Goal: Transaction & Acquisition: Purchase product/service

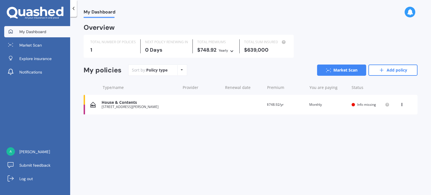
click at [366, 104] on span "Info missing" at bounding box center [366, 104] width 19 height 5
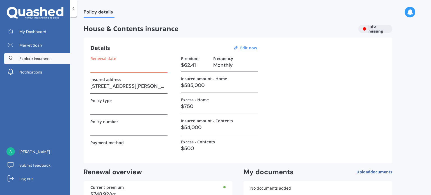
click at [22, 58] on span "Explore insurance" at bounding box center [35, 59] width 32 height 6
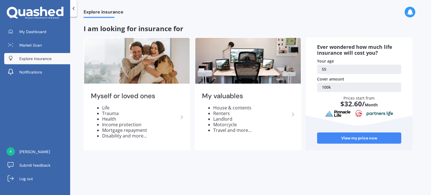
click at [329, 86] on link "100k" at bounding box center [359, 88] width 84 height 10
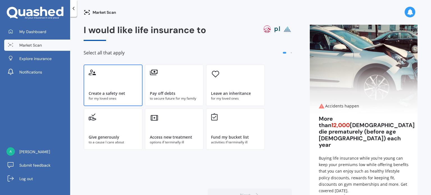
click at [117, 82] on div "Create a safety net for my loved ones" at bounding box center [113, 86] width 59 height 42
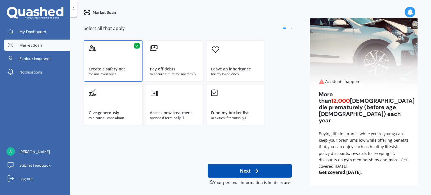
scroll to position [25, 0]
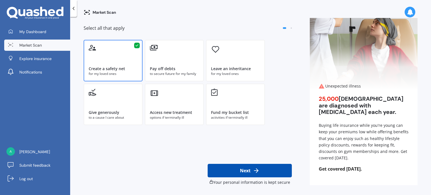
click at [236, 170] on button "Next" at bounding box center [250, 170] width 84 height 13
select select "30"
select select "12"
select select "1969"
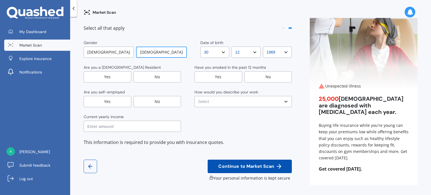
scroll to position [0, 0]
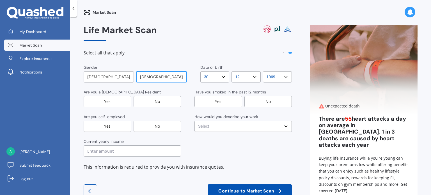
click at [162, 79] on div "[DEMOGRAPHIC_DATA]" at bounding box center [161, 76] width 51 height 11
click at [114, 102] on div "Yes" at bounding box center [108, 101] width 48 height 11
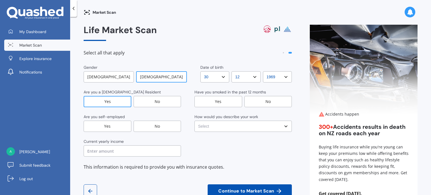
click at [259, 100] on div "No" at bounding box center [268, 101] width 48 height 11
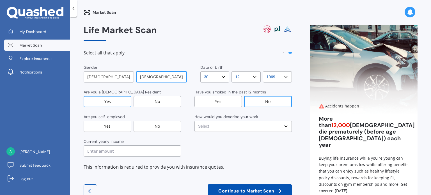
click at [167, 130] on div "No" at bounding box center [158, 126] width 48 height 11
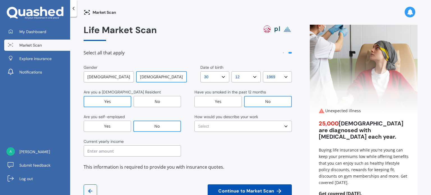
click at [282, 125] on select "Select No manual work e.g. lawyer, consultant, engineer Light manual work e.g. …" at bounding box center [242, 126] width 97 height 11
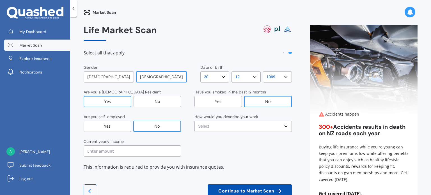
select select "Working less than 20 hours a week or unemployed"
click at [194, 121] on select "Select No manual work e.g. lawyer, consultant, engineer Light manual work e.g. …" at bounding box center [242, 126] width 97 height 11
click at [142, 155] on input "text" at bounding box center [132, 150] width 97 height 11
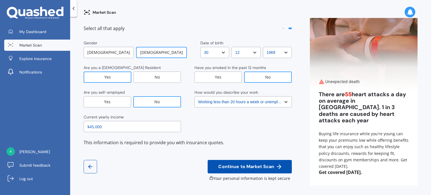
scroll to position [25, 0]
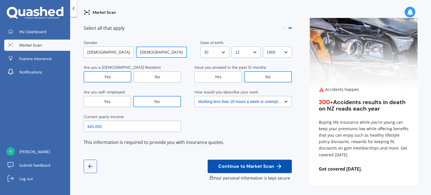
type input "$45,000"
click at [248, 167] on span "Continue to Market Scan" at bounding box center [246, 166] width 58 height 5
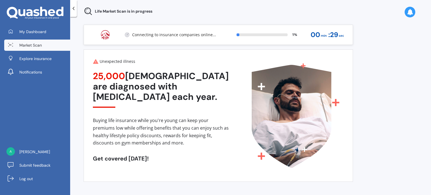
scroll to position [0, 0]
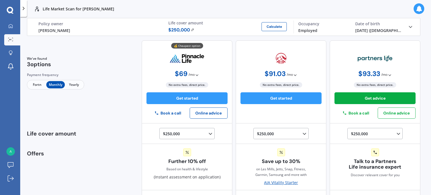
click at [408, 24] on icon at bounding box center [411, 27] width 6 height 6
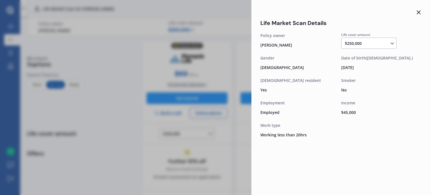
click at [419, 13] on line at bounding box center [418, 12] width 3 height 3
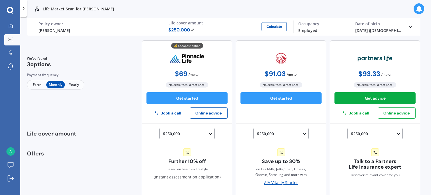
click at [25, 8] on icon at bounding box center [24, 9] width 6 height 6
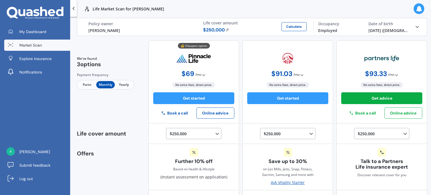
click at [421, 8] on icon at bounding box center [419, 9] width 6 height 6
click at [422, 8] on icon at bounding box center [419, 9] width 6 height 6
click at [292, 28] on button "Calculate" at bounding box center [294, 26] width 25 height 9
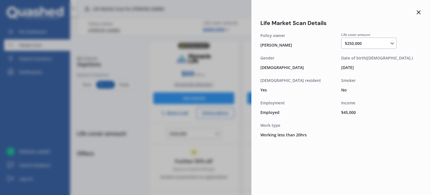
click at [353, 70] on div "30/12/1969" at bounding box center [381, 67] width 81 height 8
click at [353, 66] on div "30/12/1969" at bounding box center [381, 67] width 81 height 8
click at [354, 47] on div "$250,000 $100,000 $150,000 $200,000 $250,000 $300,000 $350,000 $400,000 $500,00…" at bounding box center [368, 43] width 55 height 11
click at [393, 44] on icon at bounding box center [393, 44] width 6 height 6
click at [418, 12] on line at bounding box center [418, 12] width 3 height 3
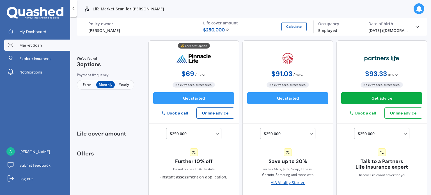
click at [227, 28] on span "$ 250,000" at bounding box center [216, 30] width 26 height 7
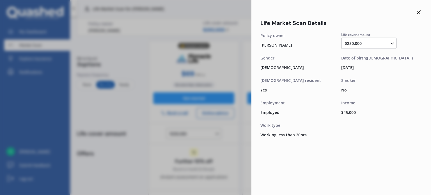
click at [392, 43] on icon at bounding box center [393, 44] width 6 height 6
click at [420, 10] on icon at bounding box center [418, 12] width 7 height 7
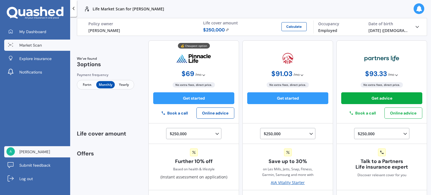
click at [34, 154] on span "[PERSON_NAME]" at bounding box center [34, 152] width 31 height 6
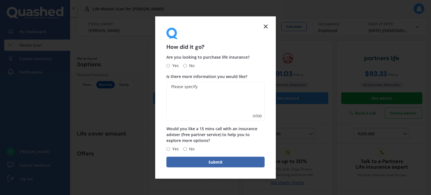
click at [266, 26] on line at bounding box center [265, 26] width 3 height 3
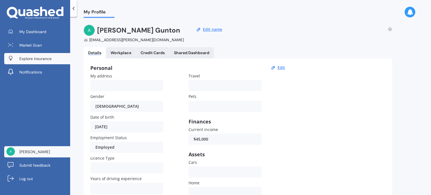
click at [35, 61] on span "Explore insurance" at bounding box center [35, 59] width 32 height 6
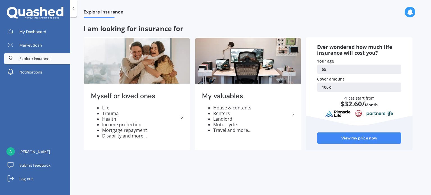
click at [329, 69] on link "55" at bounding box center [359, 70] width 84 height 10
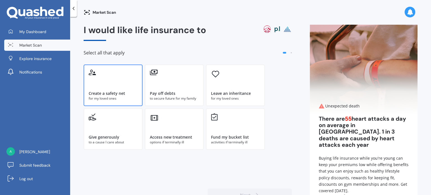
click at [120, 95] on div "Create a safety net" at bounding box center [107, 94] width 36 height 6
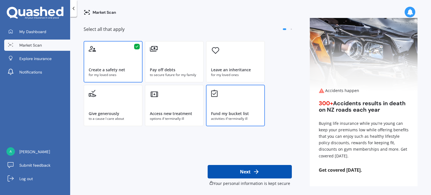
scroll to position [25, 0]
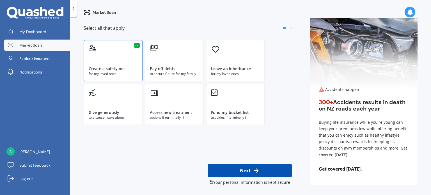
click at [248, 170] on button "Next" at bounding box center [250, 170] width 84 height 13
select select "30"
select select "12"
select select "1969"
select select "Working less than 20 hours a week or unemployed"
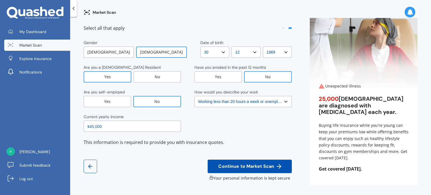
scroll to position [0, 0]
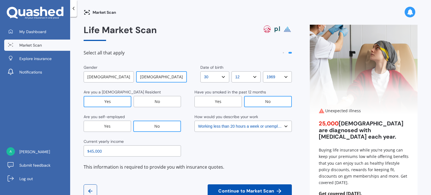
click at [116, 77] on div "[DEMOGRAPHIC_DATA]" at bounding box center [109, 76] width 50 height 11
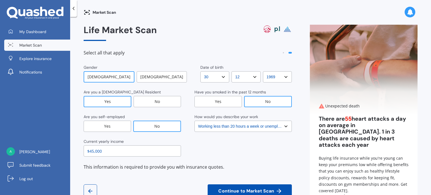
click at [218, 75] on select "DD DD 01 02 03 04 05 06 07 08 09 10 11 12 13 14 15 16 17 18 19 20 21 22 23 24 2…" at bounding box center [214, 76] width 29 height 11
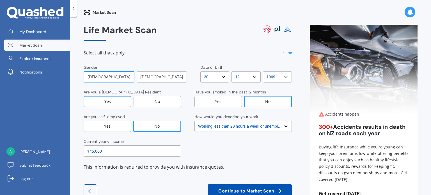
select select "23"
click at [200, 71] on select "DD DD 01 02 03 04 05 06 07 08 09 10 11 12 13 14 15 16 17 18 19 20 21 22 23 24 2…" at bounding box center [214, 76] width 29 height 11
click at [252, 78] on select "MM MM 01 02 03 04 05 06 07 08 09 10 11 12" at bounding box center [246, 76] width 29 height 11
select select "11"
click at [232, 71] on select "MM MM 01 02 03 04 05 06 07 08 09 10 11 12" at bounding box center [246, 76] width 29 height 11
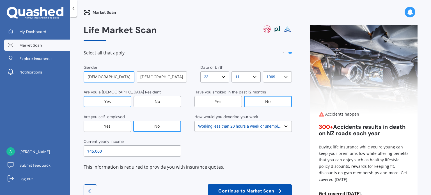
click at [283, 78] on select "YYYY YYYY 2009 2008 2007 2006 2005 2004 2003 2002 2001 2000 1999 1998 1997 1996…" at bounding box center [277, 76] width 29 height 11
select select "1966"
click at [263, 71] on select "YYYY YYYY 2009 2008 2007 2006 2005 2004 2003 2002 2001 2000 1999 1998 1997 1996…" at bounding box center [277, 76] width 29 height 11
click at [115, 101] on div "Yes" at bounding box center [108, 101] width 48 height 11
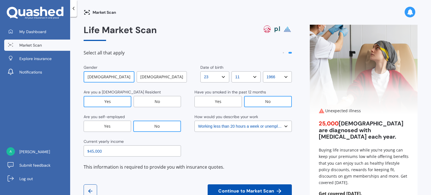
click at [283, 126] on select "Select No manual work e.g. lawyer, consultant, engineer Light manual work e.g. …" at bounding box center [242, 126] width 97 height 11
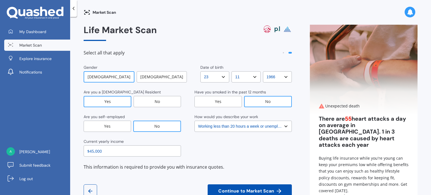
click at [297, 117] on div "Life Market Scan Select all that apply Gender Male Female Date of birth DD DD 0…" at bounding box center [251, 117] width 334 height 185
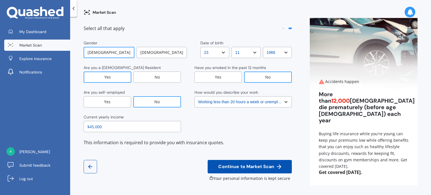
scroll to position [25, 0]
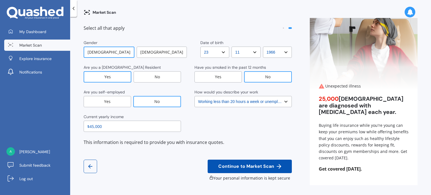
click at [91, 125] on input "$45,000" at bounding box center [132, 126] width 97 height 11
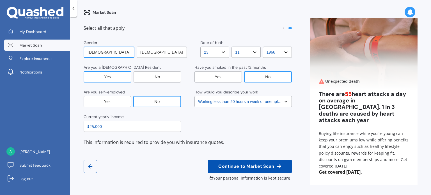
type input "$25,000"
click at [234, 165] on span "Continue to Market Scan" at bounding box center [246, 166] width 58 height 5
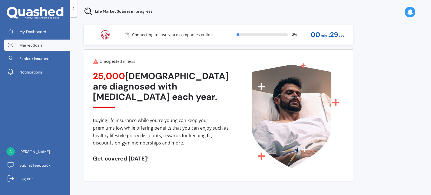
scroll to position [0, 0]
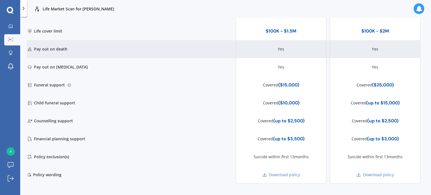
scroll to position [206, 0]
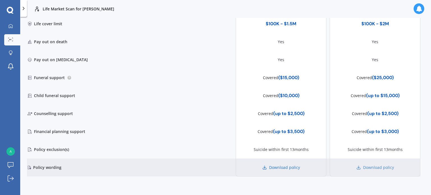
click at [285, 166] on link "Download policy" at bounding box center [281, 168] width 38 height 6
click at [374, 168] on link "Download policy" at bounding box center [375, 168] width 38 height 6
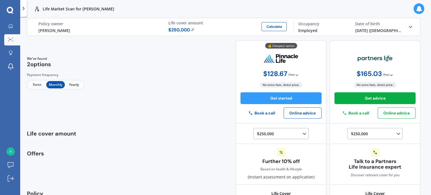
scroll to position [0, 0]
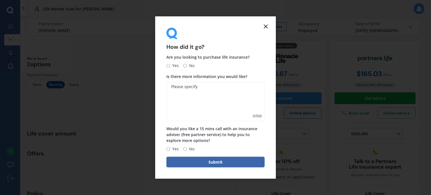
click at [265, 25] on icon at bounding box center [265, 26] width 7 height 7
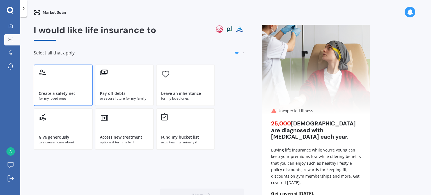
click at [49, 81] on div "Create a safety net for my loved ones" at bounding box center [63, 86] width 59 height 42
click at [189, 192] on button "Next" at bounding box center [202, 195] width 84 height 13
select select "23"
select select "11"
select select "1966"
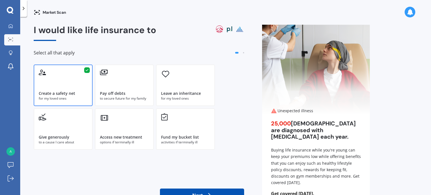
select select "Working less than 20 hours a week or unemployed"
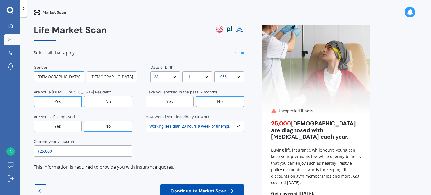
click at [114, 76] on div "[DEMOGRAPHIC_DATA]" at bounding box center [112, 76] width 50 height 11
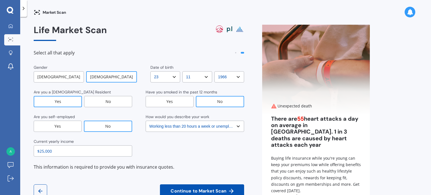
click at [155, 76] on select "DD DD 01 02 03 04 05 06 07 08 09 10 11 12 13 14 15 16 17 18 19 20 21 22 23 24 2…" at bounding box center [165, 76] width 30 height 11
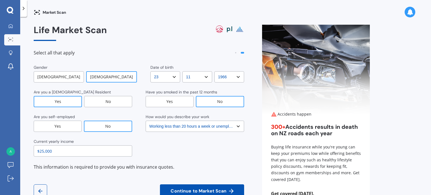
select select "30"
click at [150, 71] on select "DD DD 01 02 03 04 05 06 07 08 09 10 11 12 13 14 15 16 17 18 19 20 21 22 23 24 2…" at bounding box center [165, 76] width 30 height 11
click at [204, 76] on select "MM MM 01 02 03 04 05 06 07 08 09 10 11 12" at bounding box center [197, 76] width 30 height 11
select select "12"
click at [182, 71] on select "MM MM 01 02 03 04 05 06 07 08 09 10 11 12" at bounding box center [197, 76] width 30 height 11
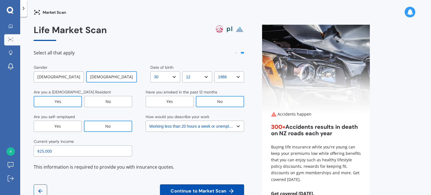
click at [239, 76] on select "YYYY YYYY 2009 2008 2007 2006 2005 2004 2003 2002 2001 2000 1999 1998 1997 1996…" at bounding box center [229, 76] width 30 height 11
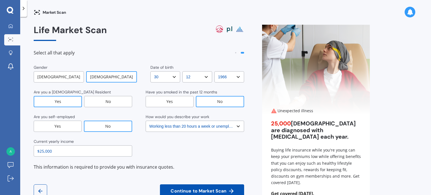
select select "1969"
click at [214, 71] on select "YYYY YYYY 2009 2008 2007 2006 2005 2004 2003 2002 2001 2000 1999 1998 1997 1996…" at bounding box center [229, 76] width 30 height 11
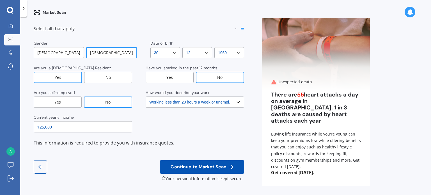
scroll to position [25, 0]
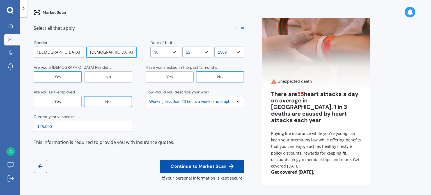
click at [187, 165] on span "Continue to Market Scan" at bounding box center [199, 166] width 58 height 5
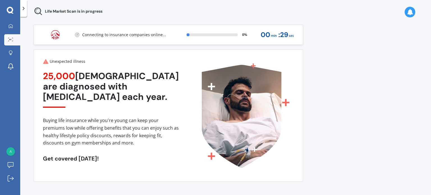
scroll to position [0, 0]
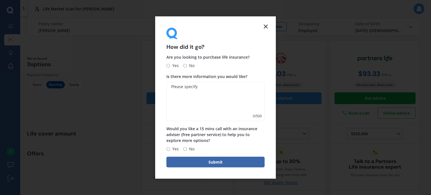
click at [267, 26] on icon at bounding box center [265, 26] width 7 height 7
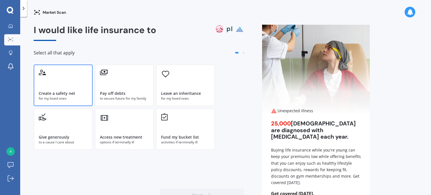
click at [51, 94] on div "Create a safety net" at bounding box center [57, 94] width 36 height 6
click at [185, 193] on button "Next" at bounding box center [202, 195] width 84 height 13
select select "30"
select select "12"
select select "1969"
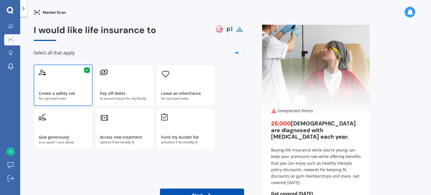
select select "Working less than 20 hours a week or unemployed"
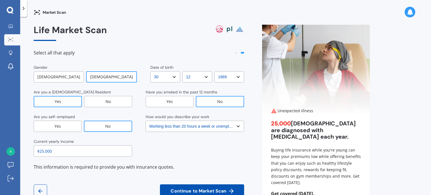
click at [68, 73] on div "[DEMOGRAPHIC_DATA]" at bounding box center [59, 76] width 50 height 11
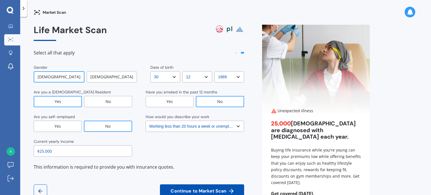
click at [171, 76] on select "DD DD 01 02 03 04 05 06 07 08 09 10 11 12 13 14 15 16 17 18 19 20 21 22 23 24 2…" at bounding box center [165, 76] width 30 height 11
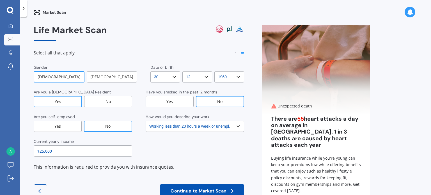
select select "23"
click at [150, 71] on select "DD DD 01 02 03 04 05 06 07 08 09 10 11 12 13 14 15 16 17 18 19 20 21 22 23 24 2…" at bounding box center [165, 76] width 30 height 11
click at [205, 76] on select "MM MM 01 02 03 04 05 06 07 08 09 10 11 12" at bounding box center [197, 76] width 30 height 11
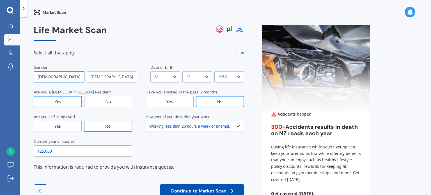
select select "11"
click at [182, 71] on select "MM MM 01 02 03 04 05 06 07 08 09 10 11 12" at bounding box center [197, 76] width 30 height 11
click at [238, 76] on select "YYYY YYYY 2009 2008 2007 2006 2005 2004 2003 2002 2001 2000 1999 1998 1997 1996…" at bounding box center [229, 76] width 30 height 11
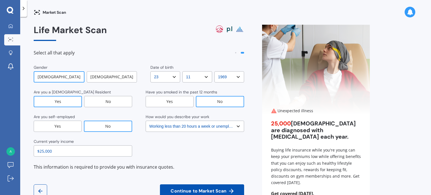
select select "1966"
click at [214, 71] on select "YYYY YYYY 2009 2008 2007 2006 2005 2004 2003 2002 2001 2000 1999 1998 1997 1996…" at bounding box center [229, 76] width 30 height 11
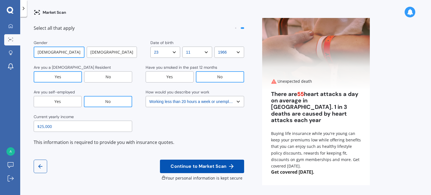
scroll to position [25, 0]
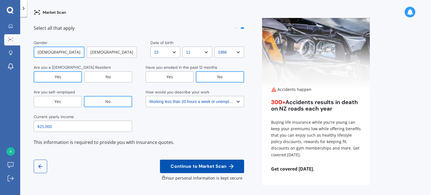
click at [192, 170] on button "Continue to Market Scan" at bounding box center [202, 166] width 84 height 13
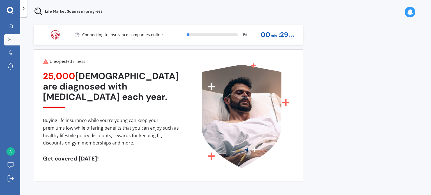
scroll to position [0, 0]
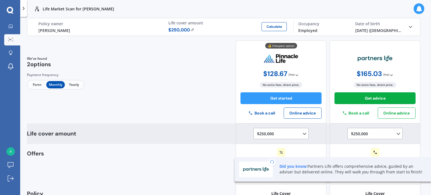
click at [302, 133] on icon at bounding box center [305, 134] width 6 height 6
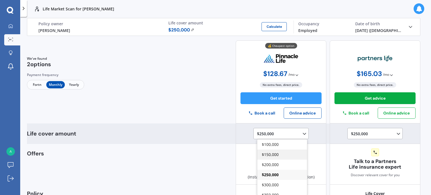
click at [287, 156] on div "$150,000" at bounding box center [282, 155] width 50 height 10
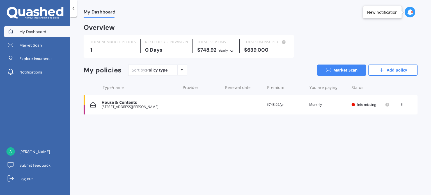
click at [182, 71] on icon at bounding box center [182, 69] width 2 height 3
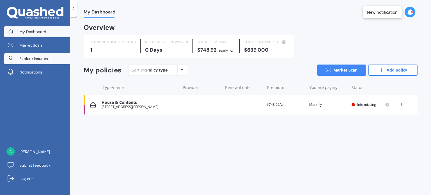
click at [45, 58] on span "Explore insurance" at bounding box center [35, 59] width 32 height 6
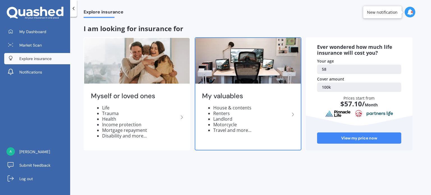
click at [292, 113] on polyline at bounding box center [293, 114] width 2 height 3
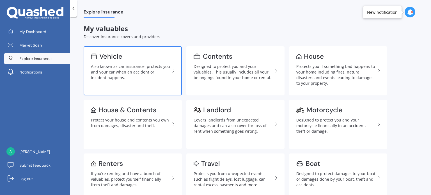
click at [115, 59] on div "Vehicle" at bounding box center [110, 57] width 23 height 6
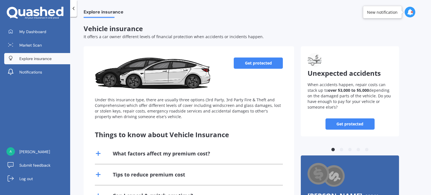
click at [253, 64] on link "Get protected" at bounding box center [258, 63] width 49 height 11
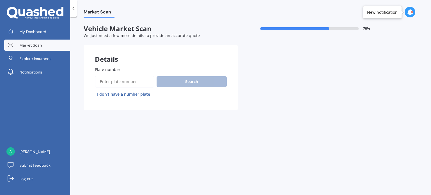
click at [176, 81] on div "Search I don’t have a number plate" at bounding box center [161, 87] width 132 height 23
click at [132, 79] on input "Plate number" at bounding box center [125, 82] width 60 height 12
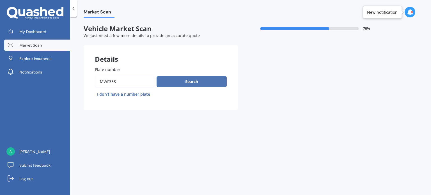
type input "mwf358"
click at [198, 86] on button "Search" at bounding box center [192, 81] width 70 height 11
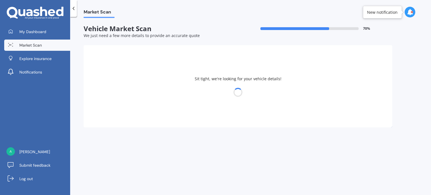
select select "HONDA"
select select "23"
select select "11"
select select "1966"
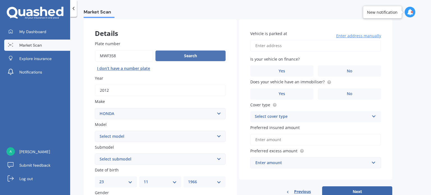
scroll to position [28, 0]
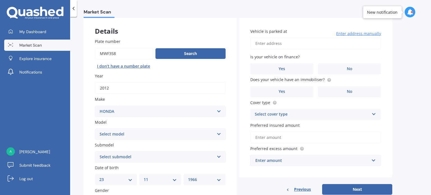
click at [218, 133] on select "Select model Accord Acty Acura Airwave Ascot Avancier Beat Capa City Civic Conc…" at bounding box center [160, 134] width 131 height 11
select select "CR-V"
click at [95, 129] on select "Select model Accord Acty Acura Airwave Ascot Avancier Beat Capa City Civic Conc…" at bounding box center [160, 134] width 131 height 11
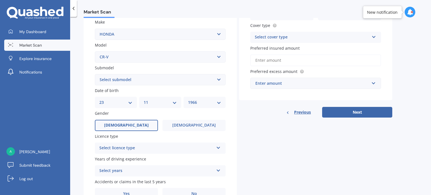
scroll to position [112, 0]
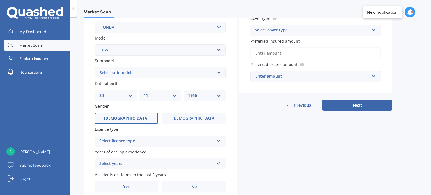
click at [217, 139] on icon at bounding box center [218, 140] width 5 height 4
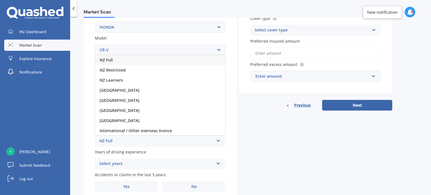
click at [164, 61] on div "NZ Full" at bounding box center [160, 60] width 130 height 10
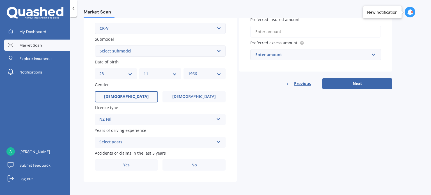
scroll to position [135, 0]
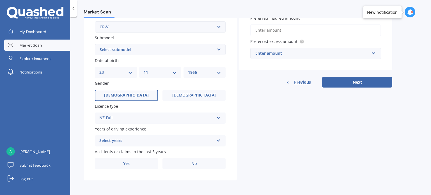
click at [218, 140] on icon at bounding box center [218, 140] width 5 height 4
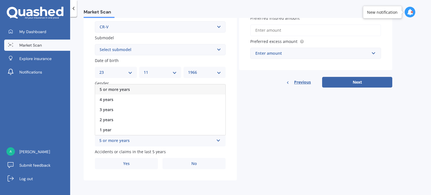
click at [177, 91] on div "5 or more years" at bounding box center [160, 89] width 130 height 10
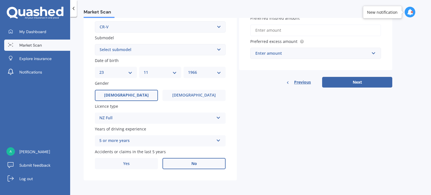
click at [193, 166] on span "No" at bounding box center [194, 163] width 6 height 5
click at [0, 0] on input "No" at bounding box center [0, 0] width 0 height 0
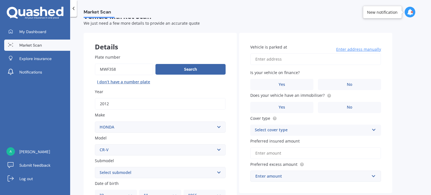
scroll to position [0, 0]
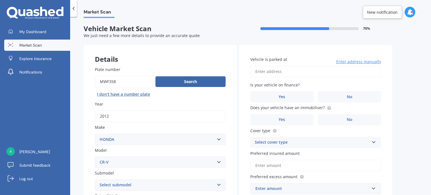
click at [263, 74] on input "Vehicle is parked at" at bounding box center [315, 72] width 131 height 12
type input "[STREET_ADDRESS][PERSON_NAME]"
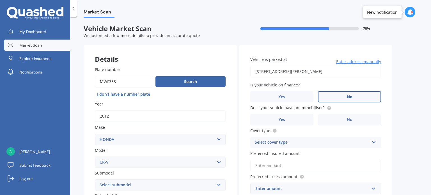
click at [345, 100] on label "No" at bounding box center [349, 96] width 63 height 11
click at [0, 0] on input "No" at bounding box center [0, 0] width 0 height 0
click at [347, 118] on span "No" at bounding box center [350, 119] width 6 height 5
click at [0, 0] on input "No" at bounding box center [0, 0] width 0 height 0
click at [374, 141] on icon at bounding box center [374, 141] width 5 height 4
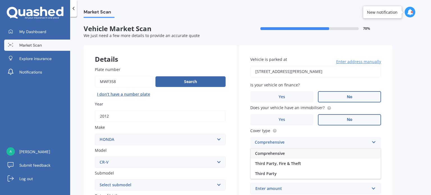
click at [354, 152] on div "Comprehensive" at bounding box center [316, 153] width 130 height 10
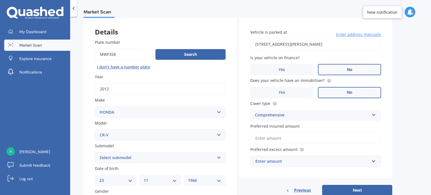
scroll to position [28, 0]
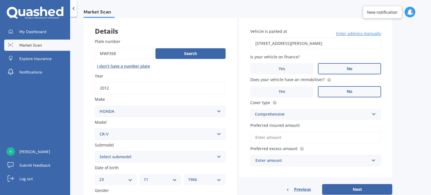
click at [319, 136] on input "Preferred insured amount" at bounding box center [315, 138] width 131 height 12
click at [305, 136] on input "Preferred insured amount" at bounding box center [315, 138] width 131 height 12
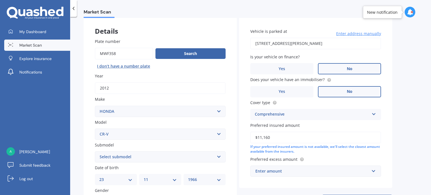
type input "$11,160"
click at [284, 174] on div "Enter amount" at bounding box center [312, 171] width 114 height 6
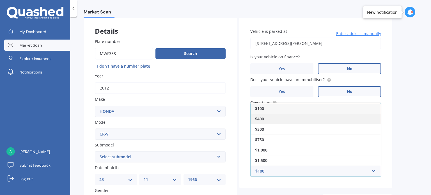
click at [268, 116] on div "$400" at bounding box center [316, 119] width 130 height 10
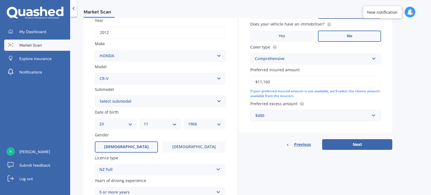
scroll to position [84, 0]
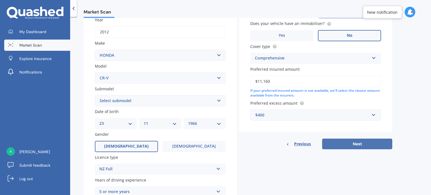
click at [333, 144] on button "Next" at bounding box center [357, 144] width 70 height 11
click at [220, 99] on select "Select submodel (all other) 2WD 2WD Sport 7 1.5 2WD Touring 1.5 4WD AWD AWD Spo…" at bounding box center [160, 100] width 131 height 11
select select "SPORT 2.4"
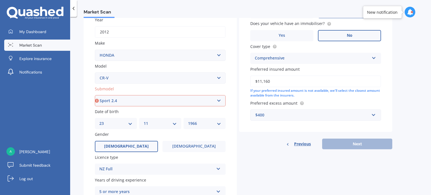
click at [95, 95] on select "Select submodel (all other) 2WD 2WD Sport 7 1.5 2WD Touring 1.5 4WD AWD AWD Spo…" at bounding box center [160, 100] width 131 height 11
click at [345, 147] on button "Next" at bounding box center [357, 144] width 70 height 11
select select "23"
select select "11"
select select "1966"
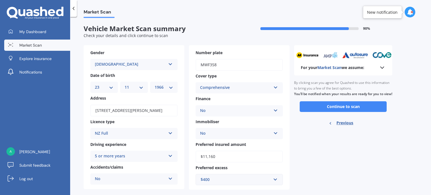
scroll to position [0, 0]
click at [331, 112] on button "Continue to scan" at bounding box center [343, 106] width 87 height 11
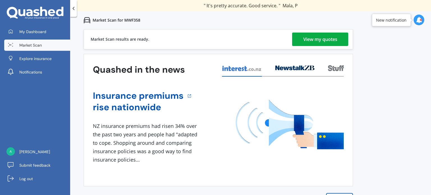
click at [306, 40] on div "View my quotes" at bounding box center [320, 39] width 34 height 13
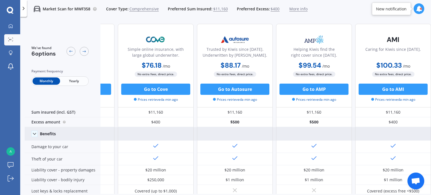
scroll to position [0, 144]
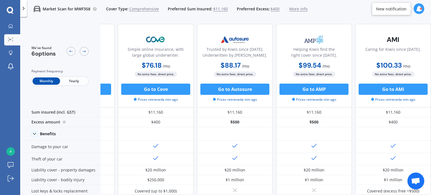
click at [81, 7] on p "Market Scan for MWF358" at bounding box center [67, 9] width 48 height 6
click at [64, 8] on p "Market Scan for MWF358" at bounding box center [67, 9] width 48 height 6
click at [95, 6] on div "Market Scan for MWF358 Cover Type: Comprehensive Preferred Sum Insured: $11,160…" at bounding box center [167, 9] width 281 height 18
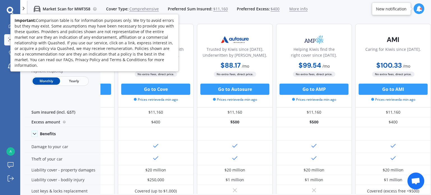
click at [94, 8] on circle at bounding box center [95, 9] width 4 height 4
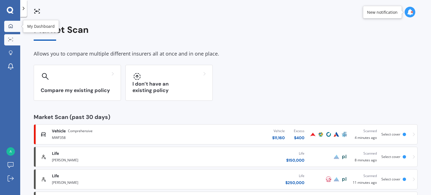
click at [13, 26] on div at bounding box center [10, 26] width 8 height 5
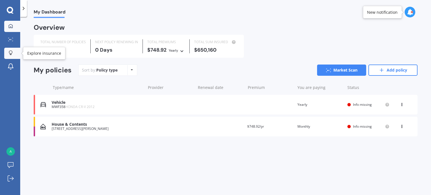
click at [12, 54] on icon at bounding box center [11, 53] width 4 height 5
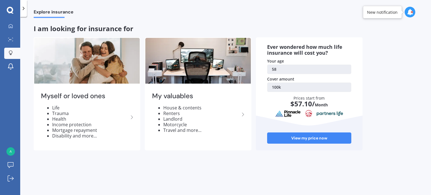
click at [408, 9] on icon at bounding box center [410, 12] width 6 height 6
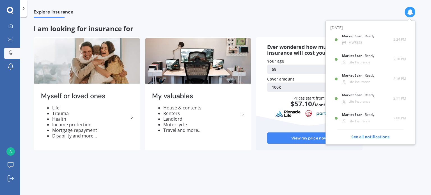
click at [276, 8] on div "Explore insurance" at bounding box center [225, 9] width 411 height 18
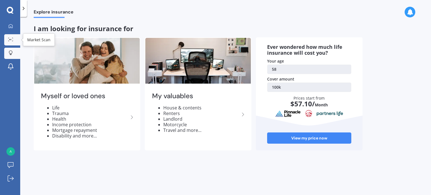
click at [12, 40] on icon at bounding box center [10, 40] width 5 height 4
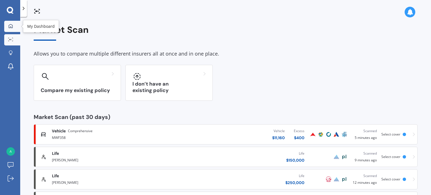
click at [16, 26] on link "My Dashboard" at bounding box center [12, 26] width 16 height 11
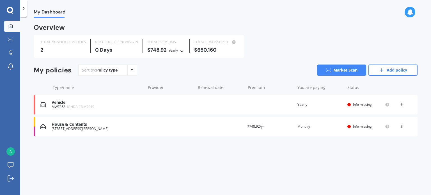
click at [132, 70] on icon at bounding box center [132, 69] width 2 height 3
click at [145, 73] on div "Sort by: Policy type Policy type Alphabetical Date added Renewing next Market S…" at bounding box center [247, 70] width 339 height 11
click at [333, 69] on link "Market Scan" at bounding box center [341, 70] width 49 height 11
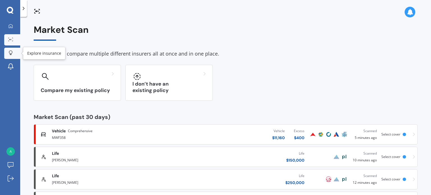
click at [15, 51] on link "Explore insurance" at bounding box center [12, 53] width 16 height 11
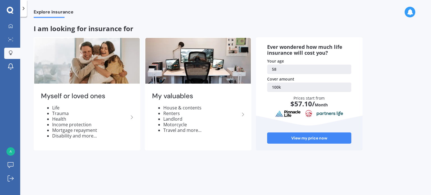
click at [60, 15] on span "Explore insurance" at bounding box center [54, 13] width 40 height 8
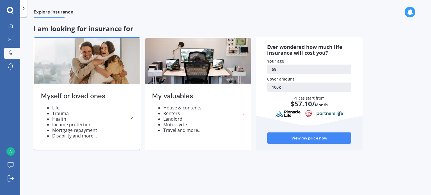
click at [132, 118] on polyline at bounding box center [132, 117] width 2 height 3
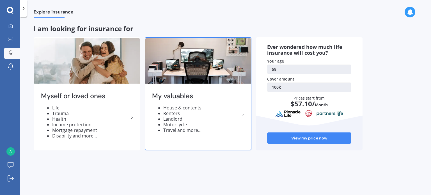
click at [163, 96] on h2 "My valuables" at bounding box center [196, 96] width 88 height 9
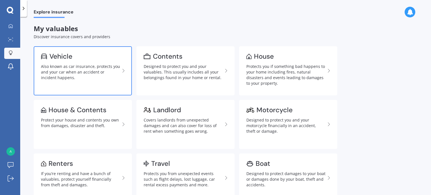
click at [86, 63] on link "Vehicle Also known as car insurance, protects you and your car when an accident…" at bounding box center [83, 70] width 98 height 49
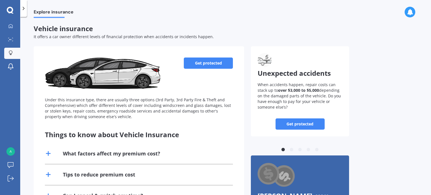
click at [205, 64] on link "Get protected" at bounding box center [208, 63] width 49 height 11
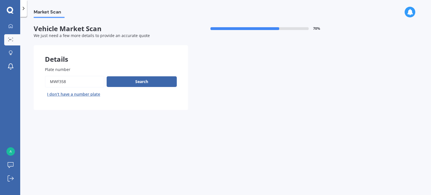
click at [69, 84] on input "Plate number" at bounding box center [75, 82] width 60 height 12
drag, startPoint x: 72, startPoint y: 79, endPoint x: 49, endPoint y: 82, distance: 22.9
click at [49, 82] on input "Plate number" at bounding box center [75, 82] width 60 height 12
type input "ghn198"
click at [140, 81] on button "Search" at bounding box center [142, 81] width 70 height 11
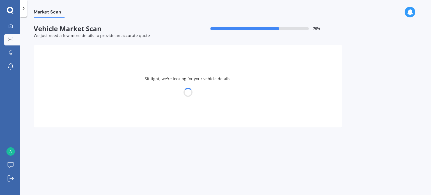
select select "NISSAN"
select select "X-TRAIL"
select select "23"
select select "11"
select select "1966"
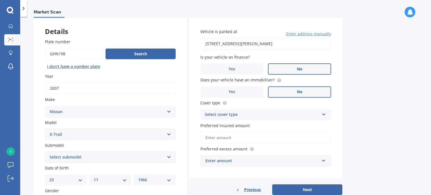
scroll to position [28, 0]
click at [168, 157] on select "Select submodel (All Other) 2000cc Hybrid 2WD non-turbo 4WD 20X Petrol ST ST 4W…" at bounding box center [110, 156] width 131 height 11
select select "ST 4WD PETROL 5 SEATER"
click at [45, 151] on select "Select submodel (All Other) 2000cc Hybrid 2WD non-turbo 4WD 20X Petrol ST ST 4W…" at bounding box center [110, 156] width 131 height 11
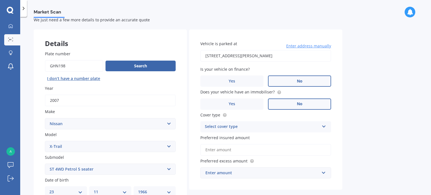
scroll to position [0, 0]
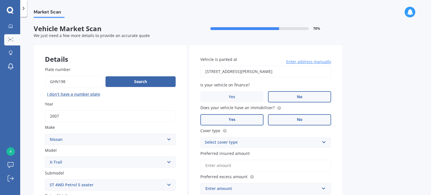
click at [240, 122] on label "Yes" at bounding box center [231, 119] width 63 height 11
click at [0, 0] on input "Yes" at bounding box center [0, 0] width 0 height 0
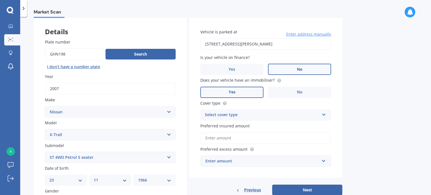
scroll to position [28, 0]
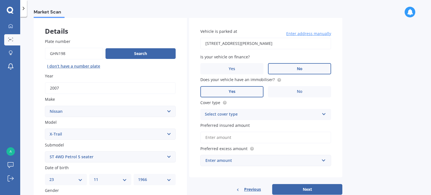
click at [326, 113] on icon at bounding box center [324, 113] width 5 height 4
click at [312, 124] on div "Comprehensive" at bounding box center [266, 125] width 130 height 10
click at [247, 137] on input "Preferred insured amount" at bounding box center [265, 138] width 131 height 12
click at [230, 136] on input "Preferred insured amount" at bounding box center [265, 138] width 131 height 12
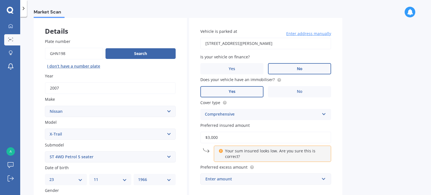
click at [346, 144] on div "Market Scan Vehicle Market Scan 70 % We just need a few more details to provide…" at bounding box center [225, 107] width 411 height 178
drag, startPoint x: 219, startPoint y: 135, endPoint x: 208, endPoint y: 138, distance: 11.1
click at [208, 138] on input "$3,000" at bounding box center [265, 138] width 131 height 12
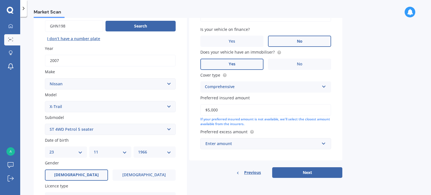
scroll to position [56, 0]
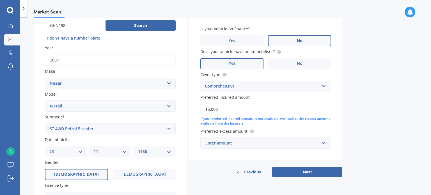
type input "$5,000"
click at [324, 143] on input "text" at bounding box center [264, 143] width 126 height 11
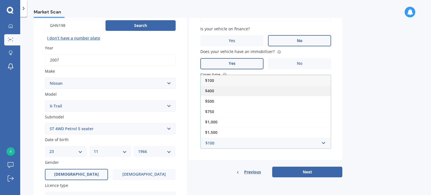
click at [264, 92] on div "$400" at bounding box center [266, 91] width 130 height 10
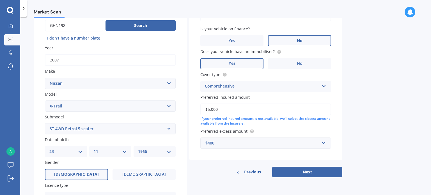
click at [303, 171] on button "Next" at bounding box center [307, 172] width 70 height 11
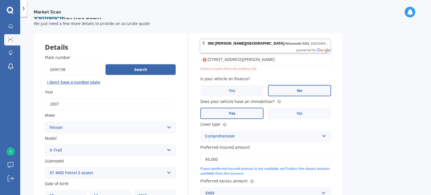
scroll to position [10, 0]
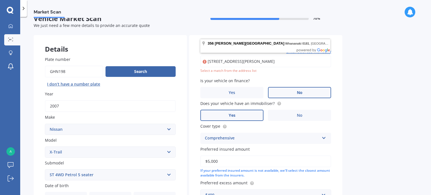
click at [255, 61] on input "[STREET_ADDRESS][PERSON_NAME]" at bounding box center [265, 62] width 131 height 12
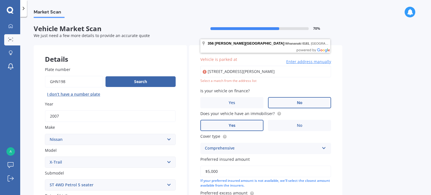
scroll to position [0, 0]
click at [281, 71] on input "[STREET_ADDRESS][PERSON_NAME]" at bounding box center [265, 72] width 131 height 12
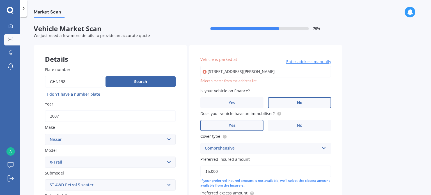
type input "[STREET_ADDRESS][PERSON_NAME]"
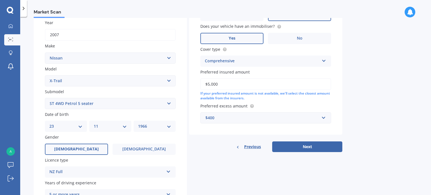
scroll to position [84, 0]
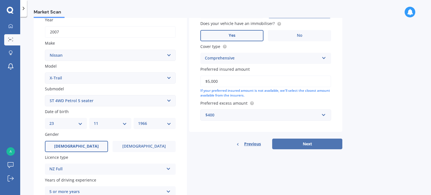
click at [296, 140] on button "Next" at bounding box center [307, 144] width 70 height 11
select select "23"
select select "11"
select select "1966"
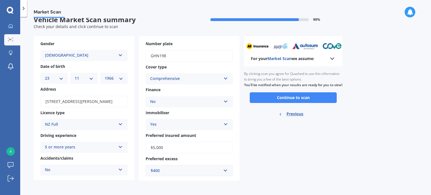
scroll to position [9, 0]
click at [283, 103] on button "Continue to scan" at bounding box center [293, 97] width 87 height 11
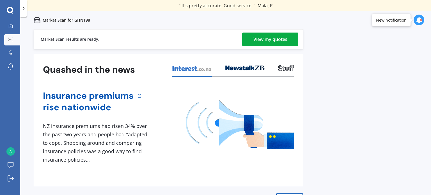
click at [271, 42] on div "View my quotes" at bounding box center [270, 39] width 34 height 13
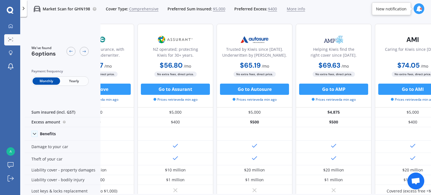
scroll to position [0, 144]
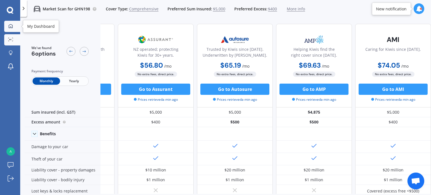
click at [12, 26] on icon at bounding box center [11, 26] width 4 height 4
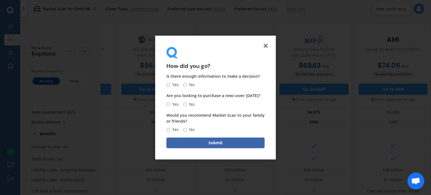
click at [266, 44] on icon at bounding box center [265, 45] width 7 height 7
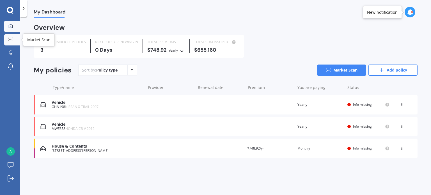
click at [12, 42] on link "Market Scan" at bounding box center [12, 39] width 16 height 11
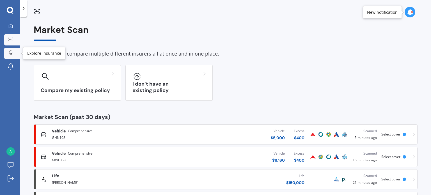
click at [12, 51] on icon at bounding box center [11, 53] width 4 height 5
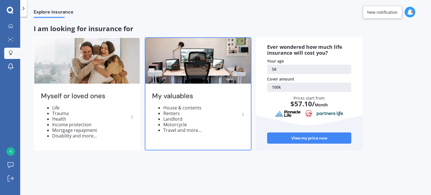
click at [243, 114] on polyline at bounding box center [243, 114] width 2 height 3
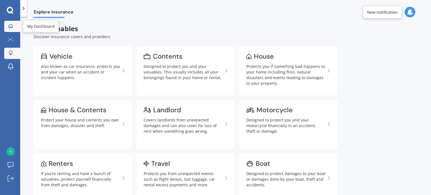
click at [9, 27] on icon at bounding box center [11, 26] width 4 height 4
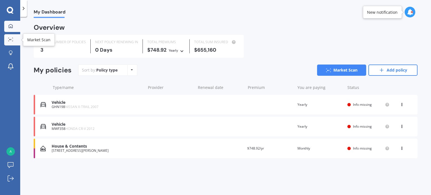
click at [13, 42] on link "Market Scan" at bounding box center [12, 39] width 16 height 11
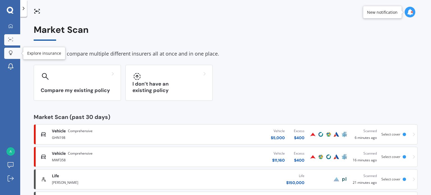
click at [14, 51] on div at bounding box center [10, 53] width 8 height 5
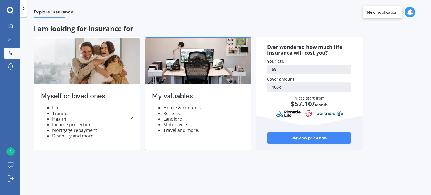
click at [163, 114] on li "Renters" at bounding box center [201, 114] width 76 height 6
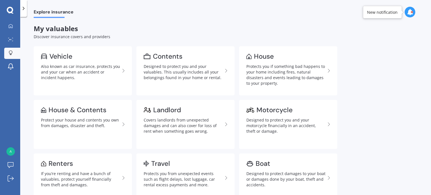
click at [163, 114] on link "Landlord Covers landlords from unexpected damages and can also cover for loss o…" at bounding box center [185, 124] width 98 height 49
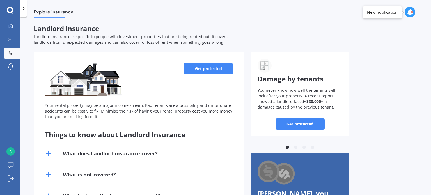
click at [196, 71] on link "Get protected" at bounding box center [208, 68] width 49 height 11
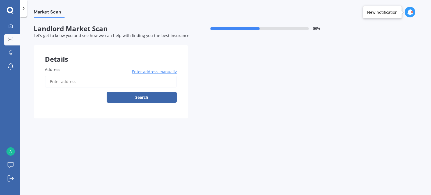
click at [130, 81] on input "Address" at bounding box center [111, 82] width 132 height 12
type input "[STREET_ADDRESS][PERSON_NAME]"
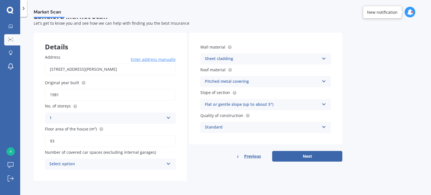
scroll to position [12, 0]
click at [325, 104] on icon at bounding box center [324, 103] width 5 height 4
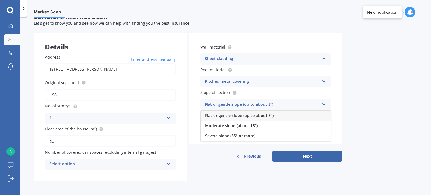
click at [315, 114] on div "Flat or gentle slope (up to about 5°)" at bounding box center [266, 116] width 130 height 10
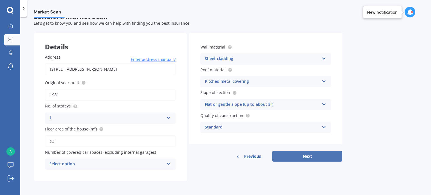
click at [306, 157] on button "Next" at bounding box center [307, 156] width 70 height 11
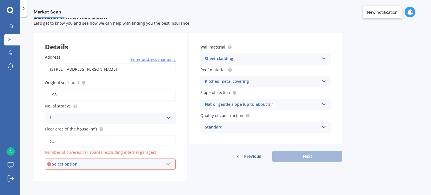
click at [167, 163] on icon at bounding box center [168, 163] width 5 height 4
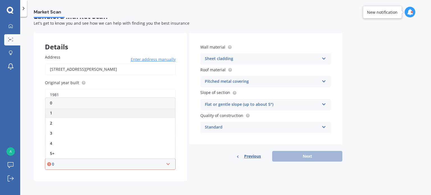
click at [98, 109] on div "1" at bounding box center [110, 113] width 130 height 10
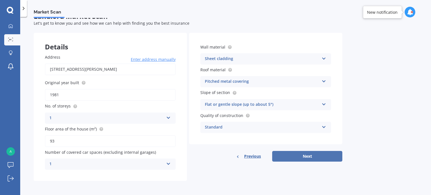
click at [304, 156] on button "Next" at bounding box center [307, 156] width 70 height 11
select select "23"
select select "11"
select select "1966"
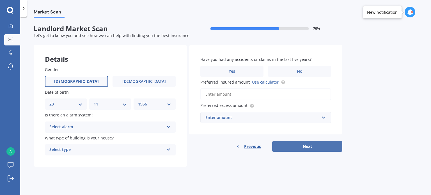
scroll to position [0, 0]
click at [167, 127] on icon at bounding box center [168, 126] width 5 height 4
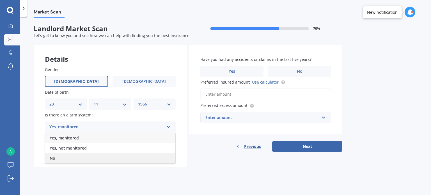
click at [153, 159] on div "No" at bounding box center [110, 158] width 130 height 10
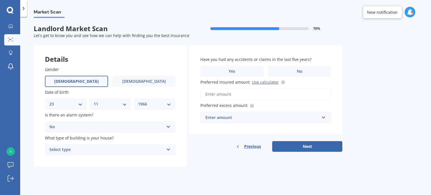
click at [168, 149] on icon at bounding box center [168, 149] width 5 height 4
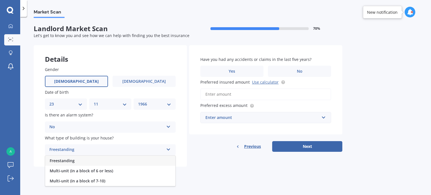
click at [159, 159] on div "Freestanding" at bounding box center [110, 161] width 130 height 10
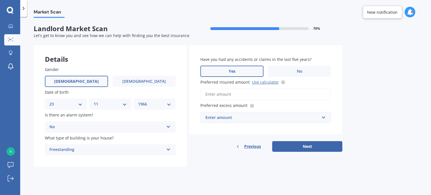
click at [233, 71] on span "Yes" at bounding box center [232, 71] width 7 height 5
click at [0, 0] on input "Yes" at bounding box center [0, 0] width 0 height 0
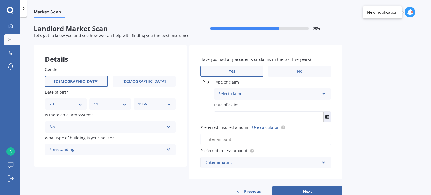
click at [325, 93] on icon at bounding box center [324, 93] width 5 height 4
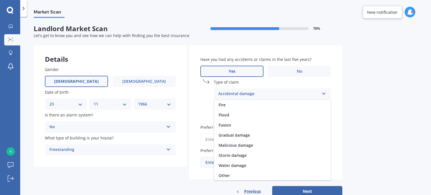
scroll to position [41, 0]
click at [303, 164] on div "Water damage" at bounding box center [272, 165] width 117 height 10
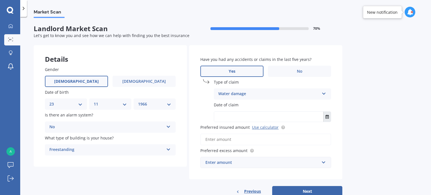
click at [326, 115] on icon "Select date" at bounding box center [327, 117] width 3 height 4
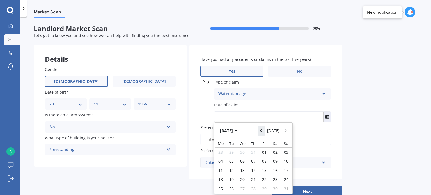
click at [262, 130] on icon "Navigate back" at bounding box center [261, 130] width 2 height 3
click at [241, 129] on button "[DATE]" at bounding box center [230, 131] width 24 height 10
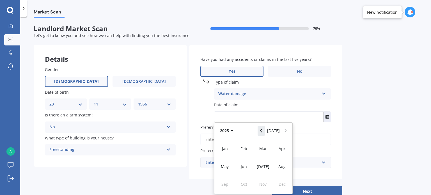
click at [262, 129] on icon "Navigate back" at bounding box center [261, 131] width 3 height 4
click at [247, 112] on input "text" at bounding box center [268, 117] width 109 height 10
click at [262, 131] on icon "Navigate back" at bounding box center [261, 130] width 2 height 3
click at [285, 131] on icon "Navigate forward" at bounding box center [286, 131] width 3 height 4
click at [282, 184] on span "Dec" at bounding box center [282, 184] width 7 height 5
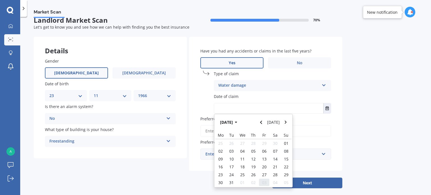
scroll to position [16, 0]
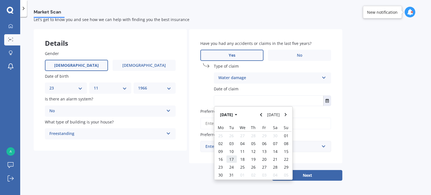
click at [232, 158] on span "17" at bounding box center [231, 159] width 4 height 5
type input "[DATE]"
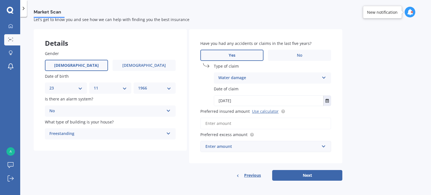
click at [226, 122] on input "Preferred insured amount Use calculator" at bounding box center [265, 124] width 131 height 12
click at [216, 123] on input "Preferred insured amount Use calculator" at bounding box center [265, 124] width 131 height 12
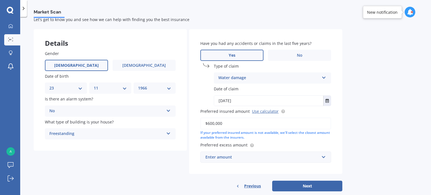
type input "$600,000"
click at [267, 152] on input "text" at bounding box center [264, 157] width 126 height 11
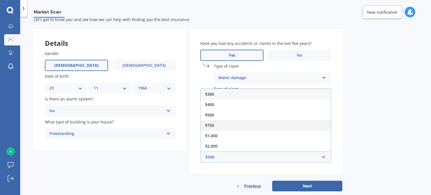
click at [241, 124] on div "$750" at bounding box center [266, 125] width 130 height 10
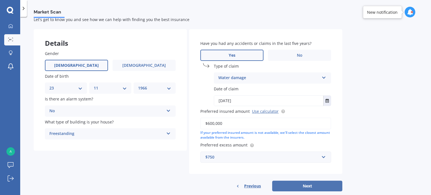
click at [300, 187] on button "Next" at bounding box center [307, 186] width 70 height 11
select select "23"
select select "11"
select select "1966"
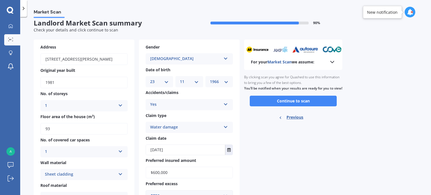
scroll to position [0, 0]
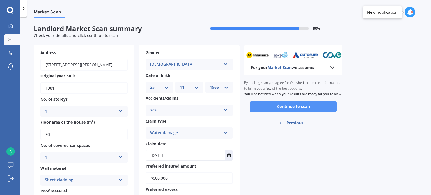
click at [294, 112] on button "Continue to scan" at bounding box center [293, 106] width 87 height 11
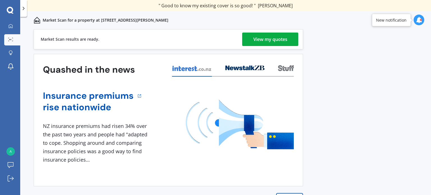
click at [267, 40] on div "View my quotes" at bounding box center [270, 39] width 34 height 13
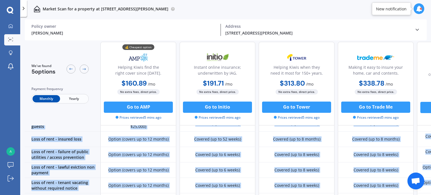
scroll to position [294, 0]
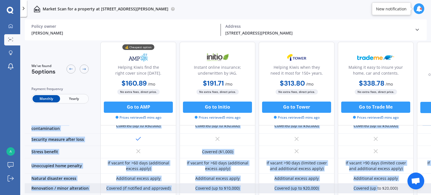
drag, startPoint x: 353, startPoint y: 192, endPoint x: 378, endPoint y: 178, distance: 28.5
click at [378, 178] on div "Sum insured (incl. GST) $557,999 $600,000 $600,000 $600,000 Unavailable Excess …" at bounding box center [259, 19] width 468 height 367
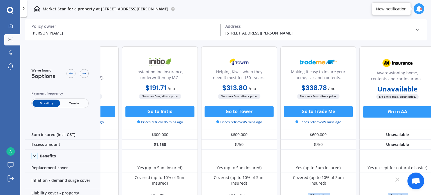
scroll to position [0, 64]
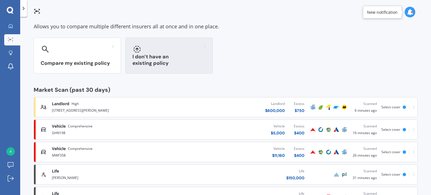
scroll to position [28, 0]
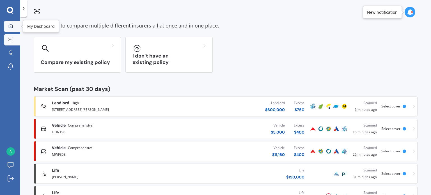
click at [13, 24] on div at bounding box center [10, 26] width 8 height 5
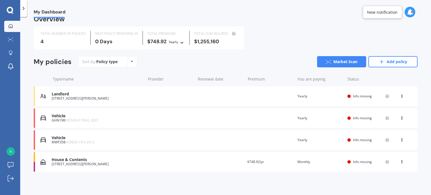
scroll to position [9, 0]
click at [10, 39] on circle at bounding box center [10, 39] width 1 height 1
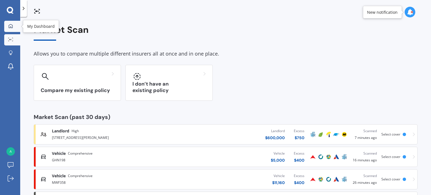
click at [12, 26] on icon at bounding box center [10, 26] width 4 height 4
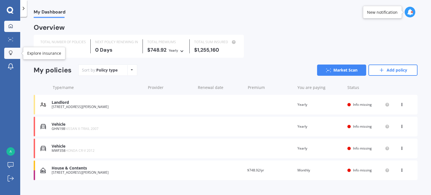
click at [13, 51] on div at bounding box center [10, 53] width 8 height 5
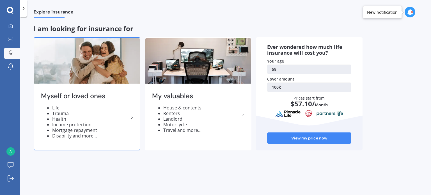
click at [131, 119] on icon at bounding box center [132, 117] width 7 height 7
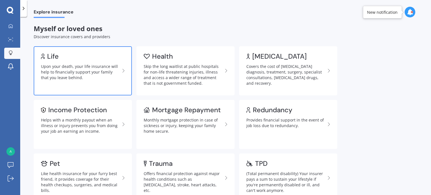
click at [81, 62] on link "Life Upon your death, your life insurance will help to financially support your…" at bounding box center [83, 70] width 98 height 49
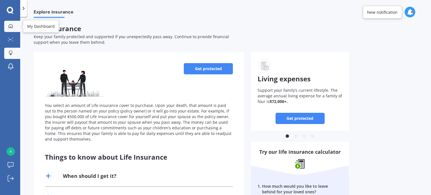
click at [11, 30] on link "My Dashboard" at bounding box center [12, 26] width 16 height 11
